Goal: Task Accomplishment & Management: Manage account settings

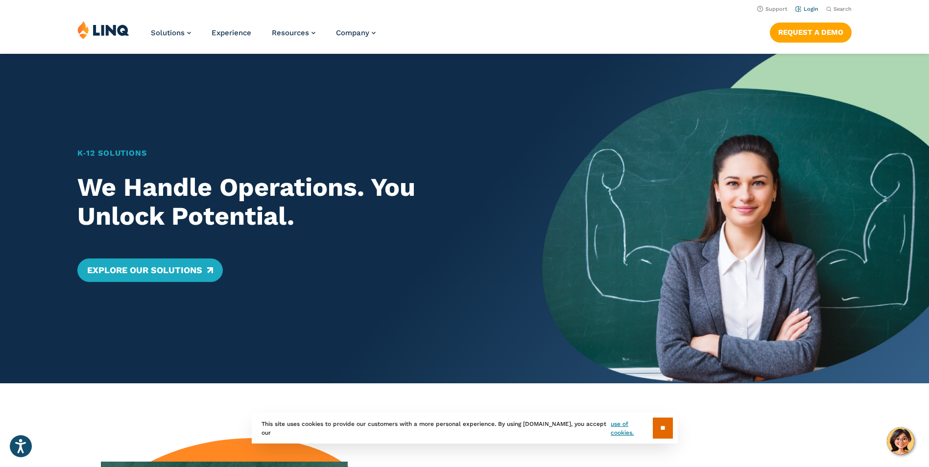
click at [807, 10] on link "Login" at bounding box center [807, 9] width 23 height 6
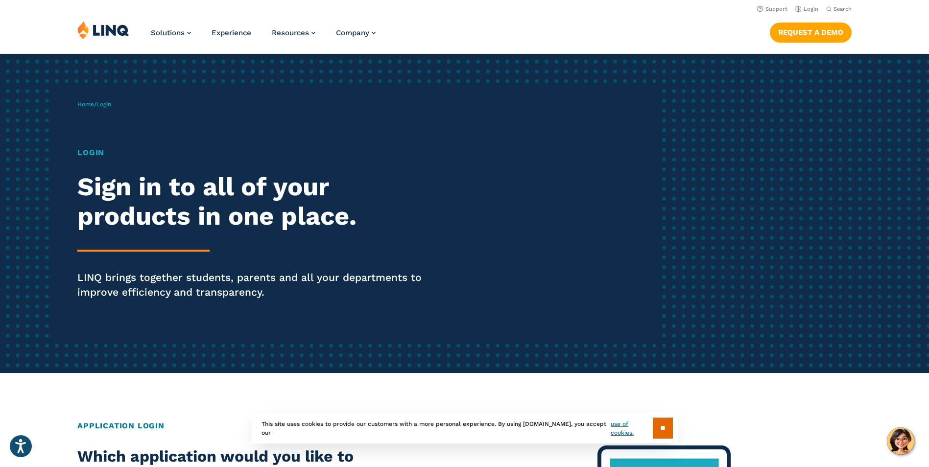
click at [92, 150] on h1 "Login" at bounding box center [256, 153] width 358 height 12
click at [96, 155] on h1 "Login" at bounding box center [256, 153] width 358 height 12
click at [111, 106] on span "Login" at bounding box center [104, 104] width 15 height 7
drag, startPoint x: 99, startPoint y: 43, endPoint x: 101, endPoint y: 36, distance: 7.6
click at [99, 43] on div "Solutions Nutrition Overview NEW School Nutrition Suite School Nutrition State …" at bounding box center [464, 37] width 929 height 32
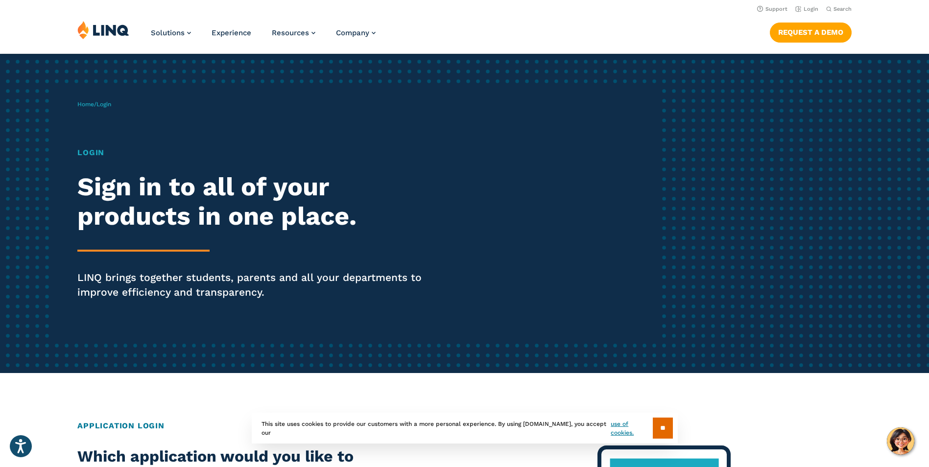
click at [103, 33] on img at bounding box center [103, 30] width 52 height 19
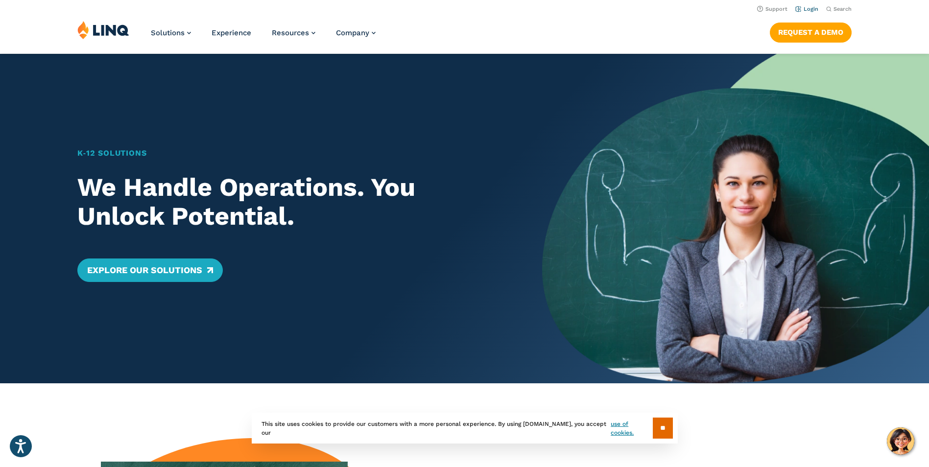
click at [800, 9] on link "Login" at bounding box center [807, 9] width 23 height 6
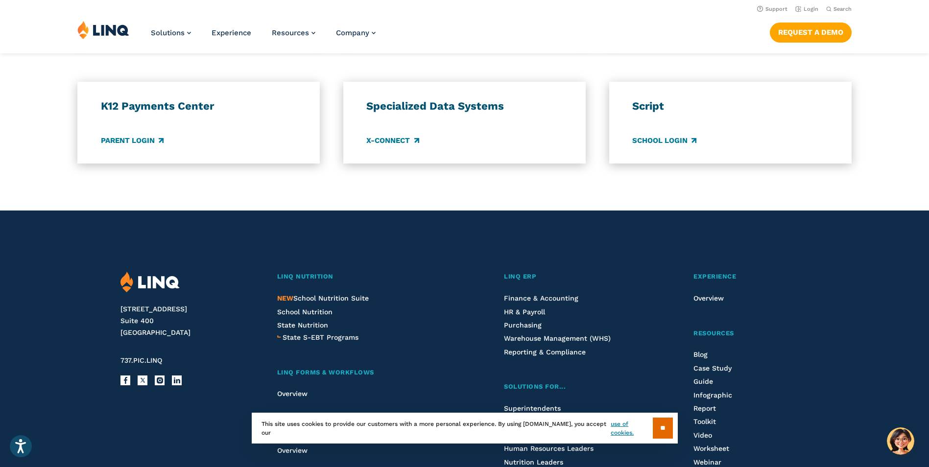
scroll to position [833, 0]
